Goal: Transaction & Acquisition: Purchase product/service

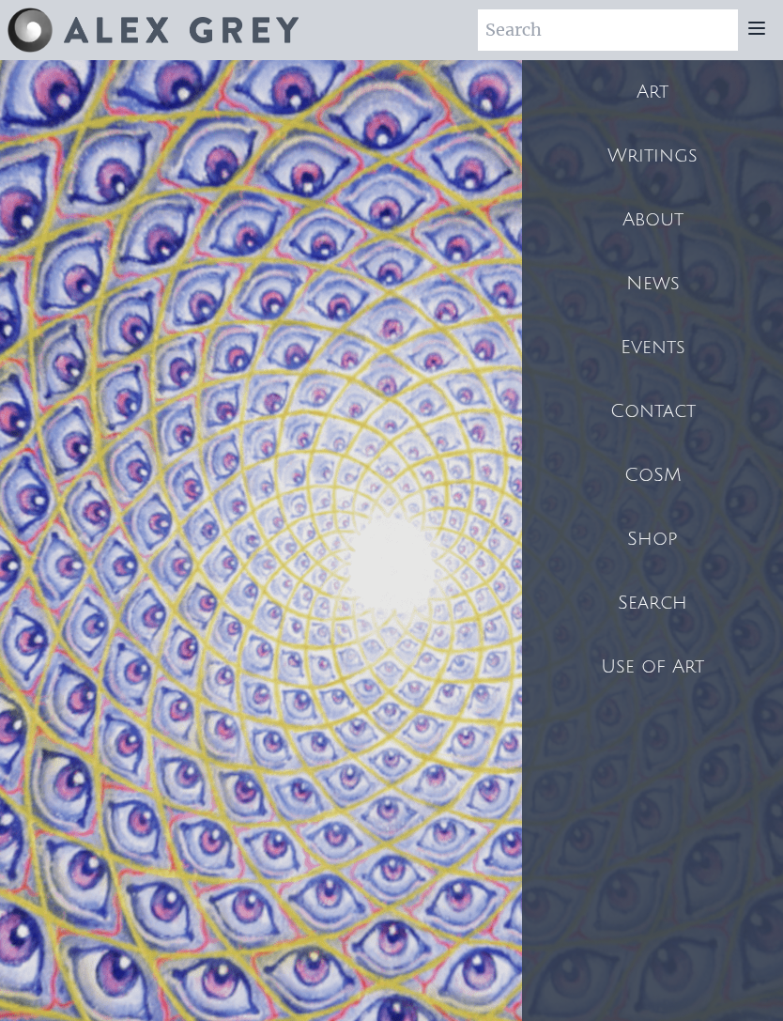
click at [661, 98] on div "Art" at bounding box center [652, 92] width 261 height 64
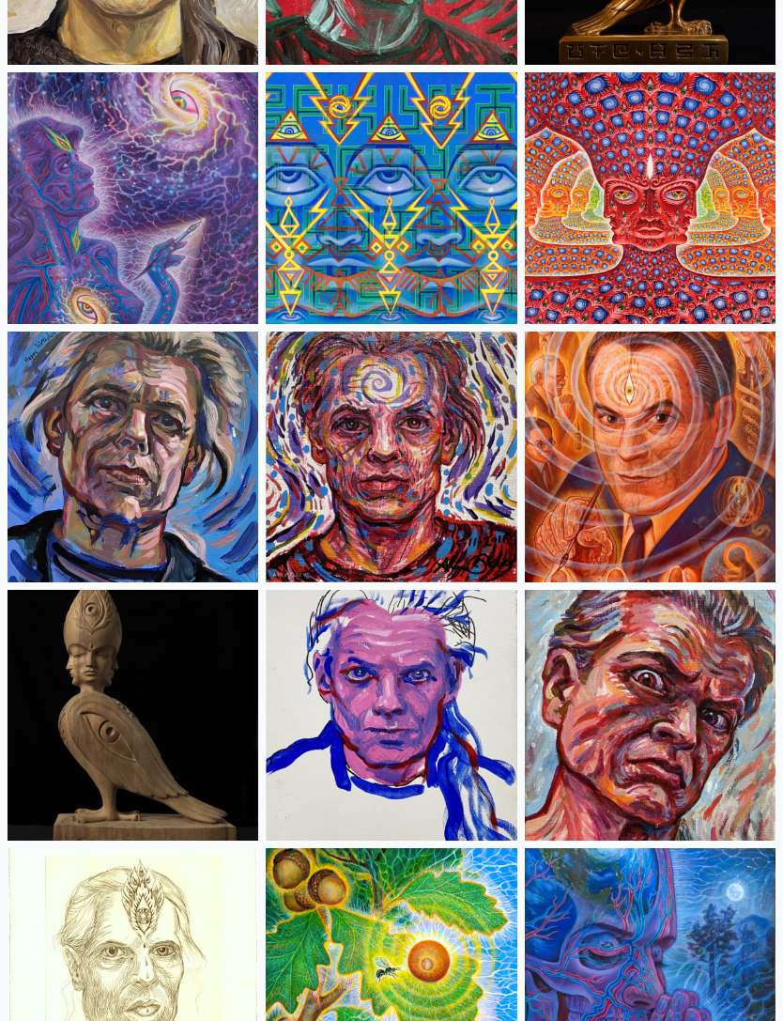
scroll to position [5570, 0]
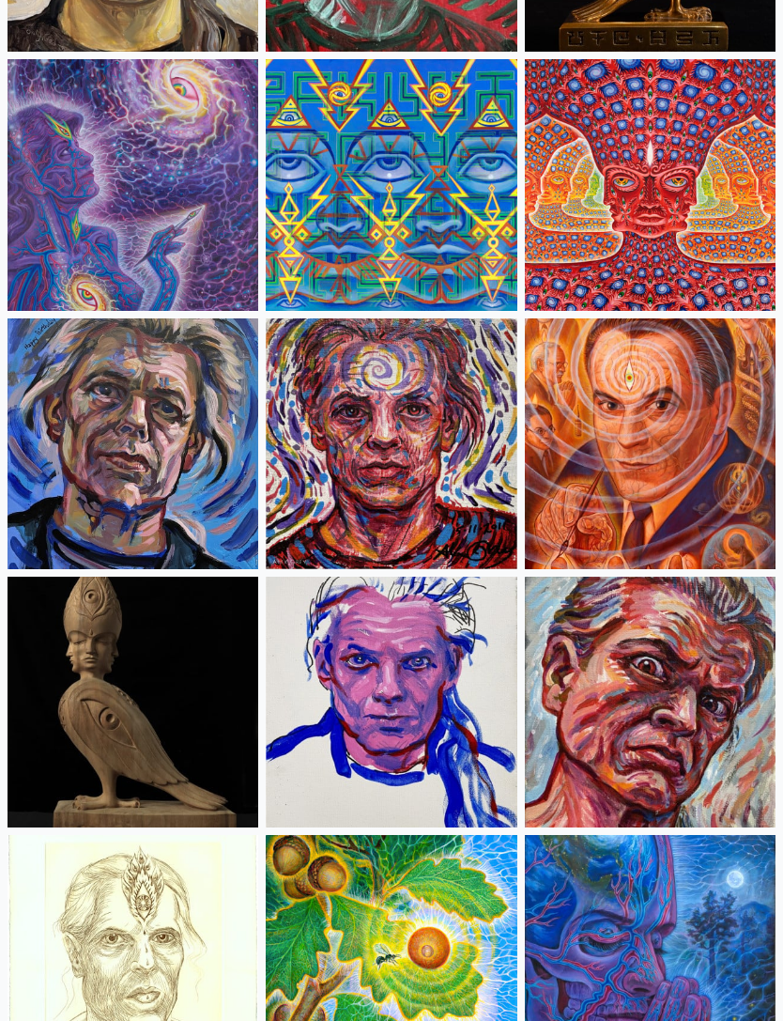
click at [404, 486] on img at bounding box center [391, 444] width 251 height 251
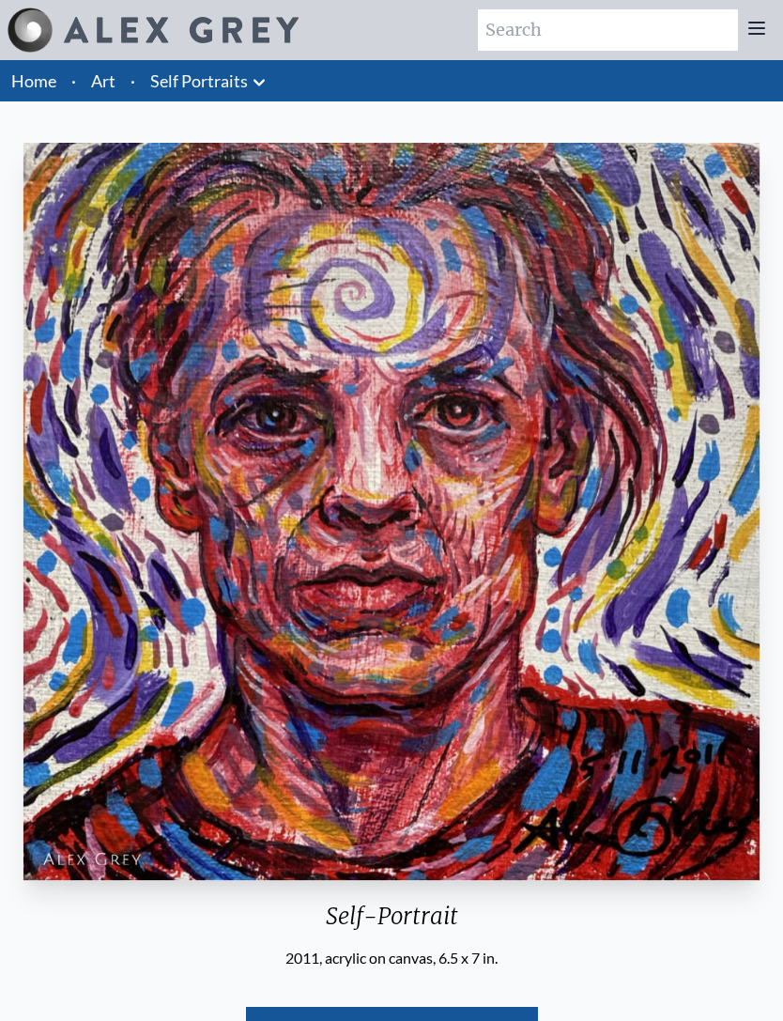
click at [399, 330] on img "10 / 31" at bounding box center [392, 512] width 738 height 738
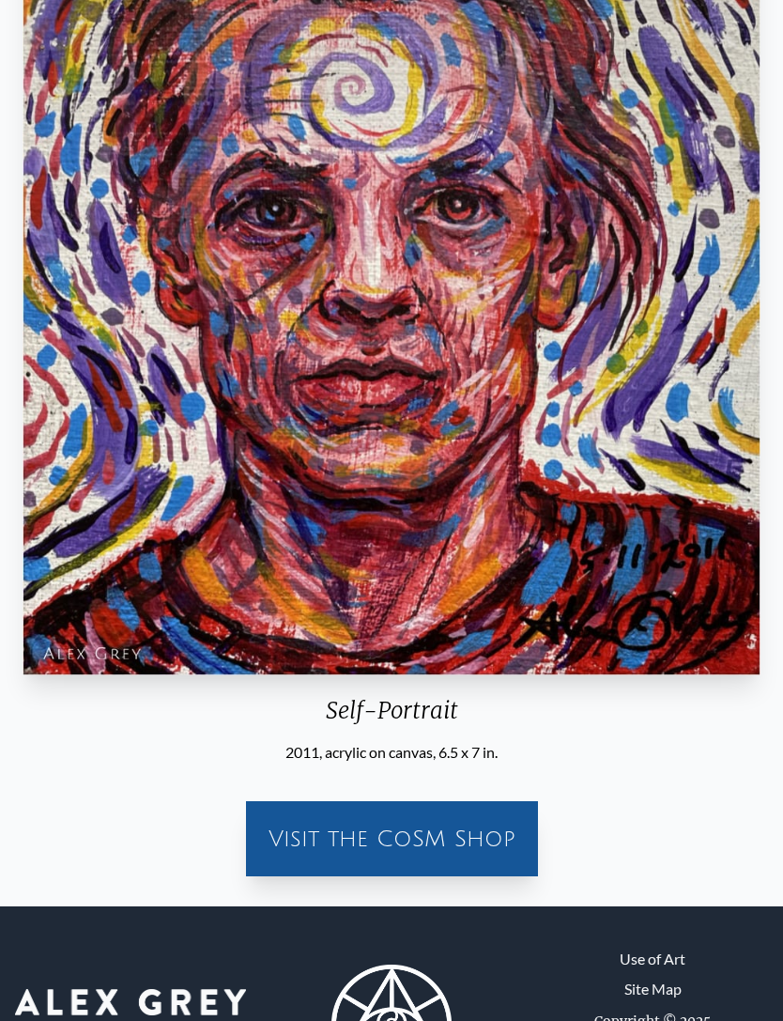
scroll to position [245, 0]
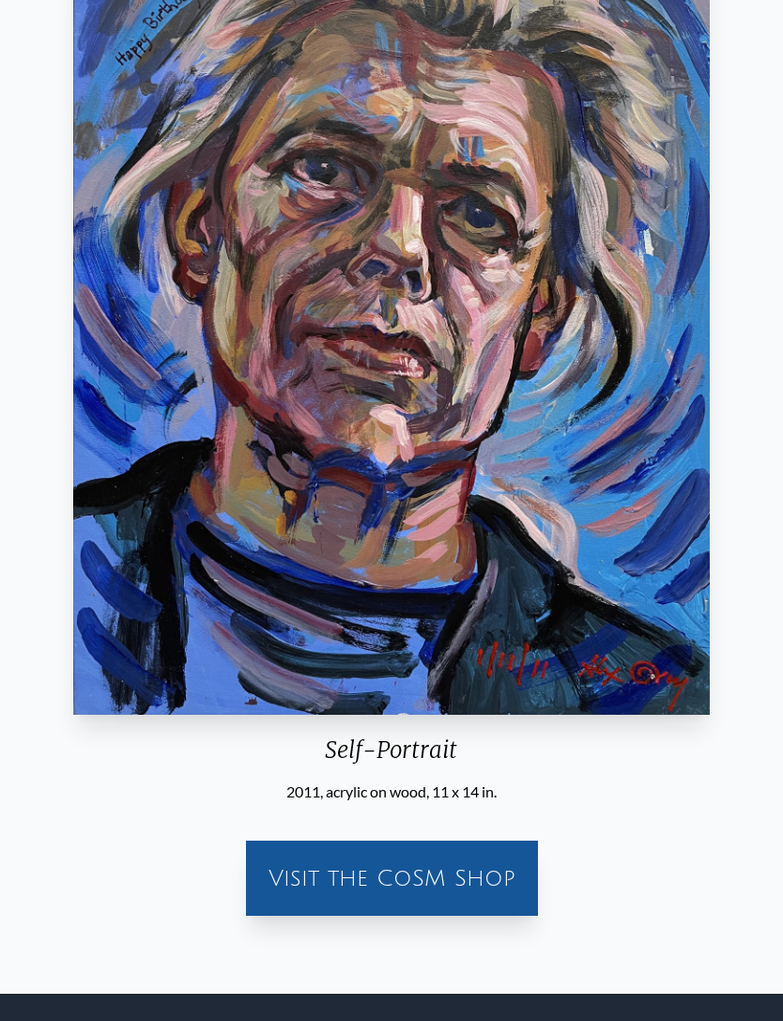
click at [401, 908] on div "Visit the CoSM Shop" at bounding box center [391, 878] width 277 height 60
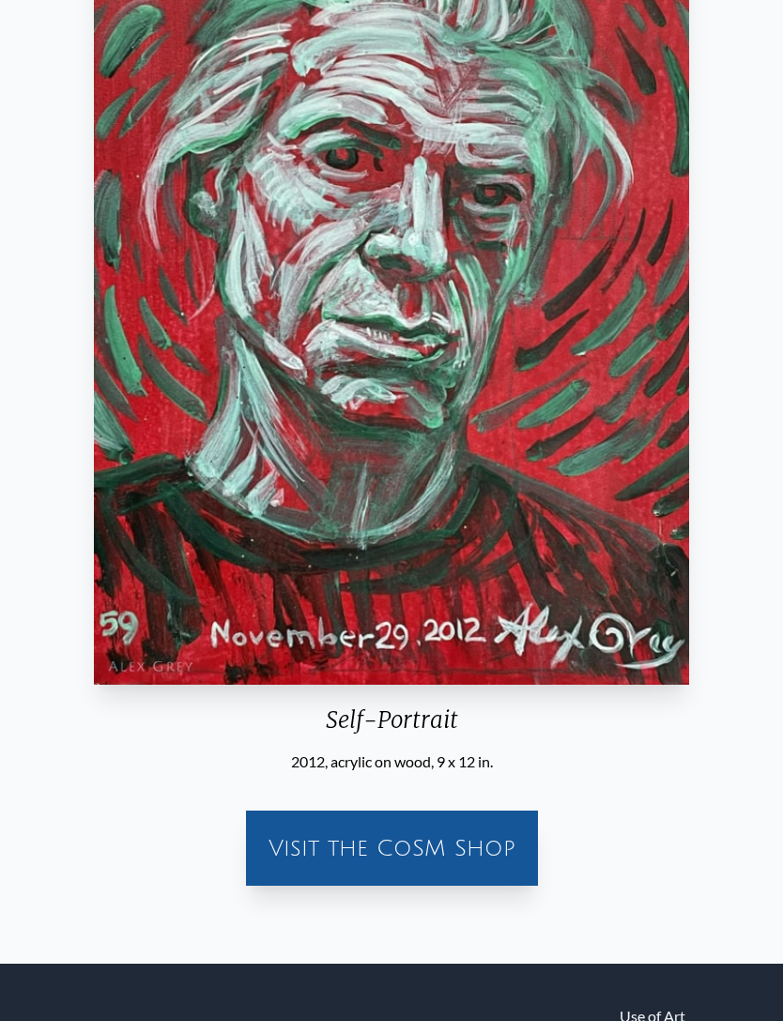
click at [400, 878] on div "Visit the CoSM Shop" at bounding box center [391, 848] width 277 height 60
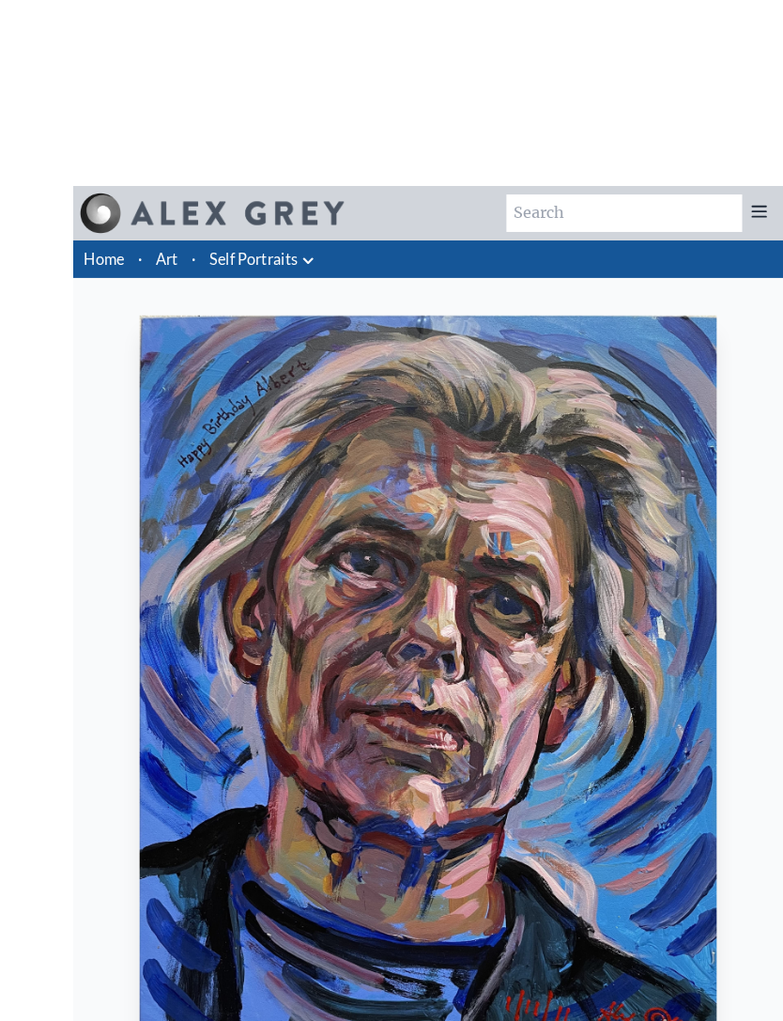
scroll to position [50, 0]
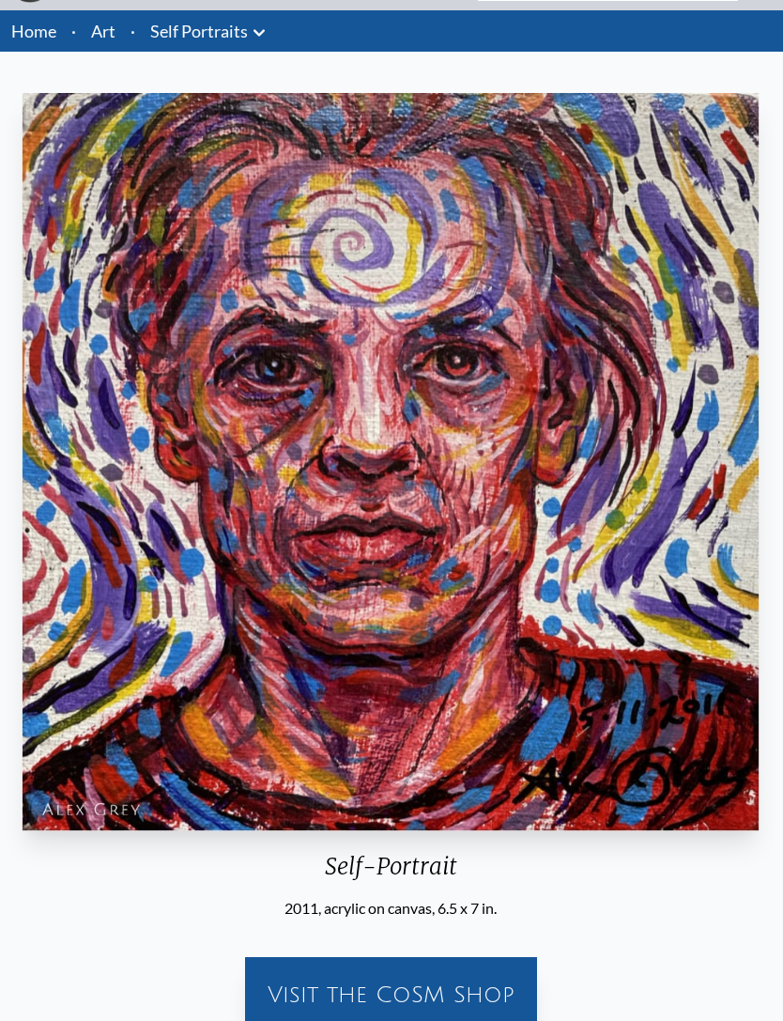
click at [364, 1012] on div "Visit the CoSM Shop" at bounding box center [391, 994] width 277 height 60
